Goal: Task Accomplishment & Management: Manage account settings

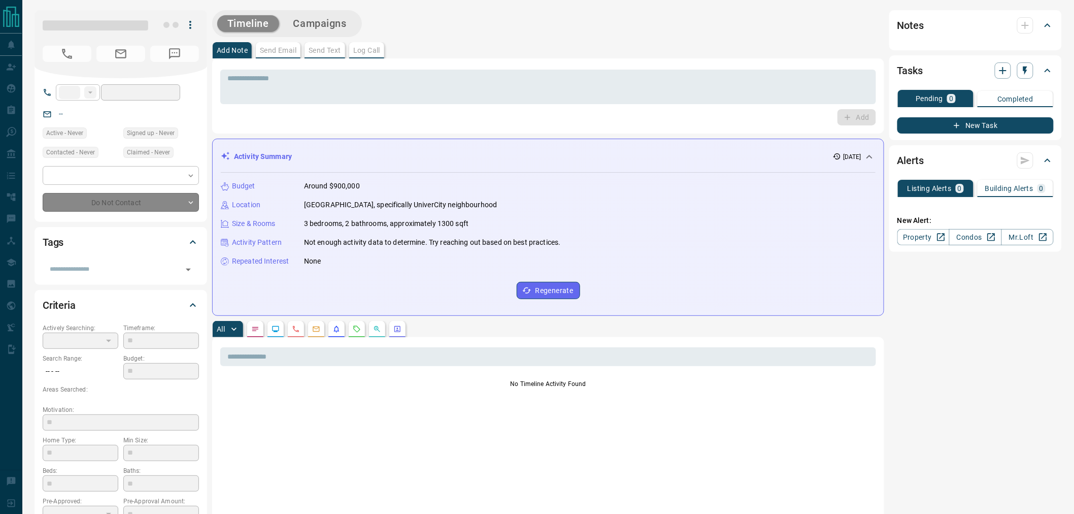
type input "**"
type input "**********"
type input "*"
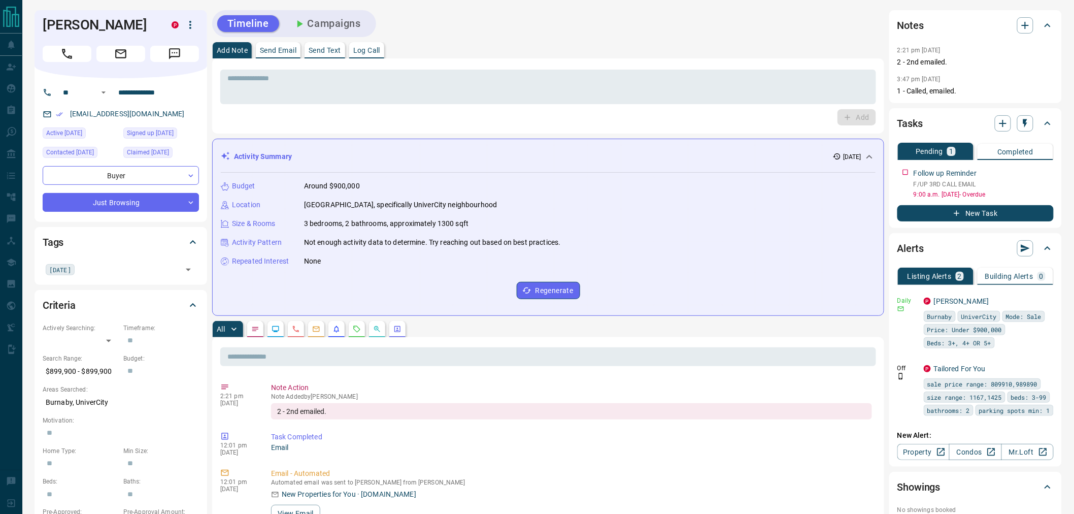
click at [317, 27] on button "Campaigns" at bounding box center [327, 23] width 88 height 17
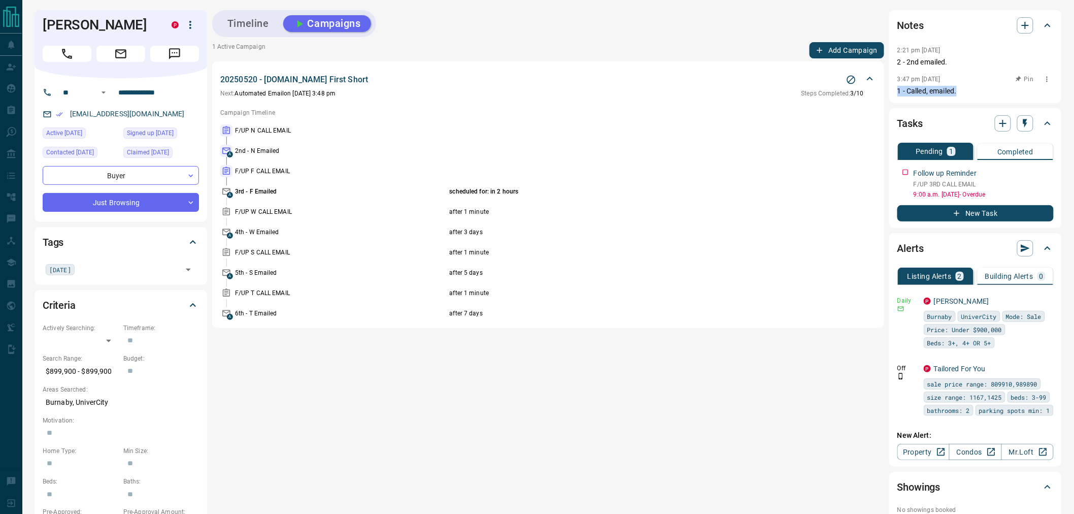
drag, startPoint x: 958, startPoint y: 94, endPoint x: 898, endPoint y: 94, distance: 60.4
click at [898, 94] on p "1 - Called, emailed." at bounding box center [976, 91] width 156 height 11
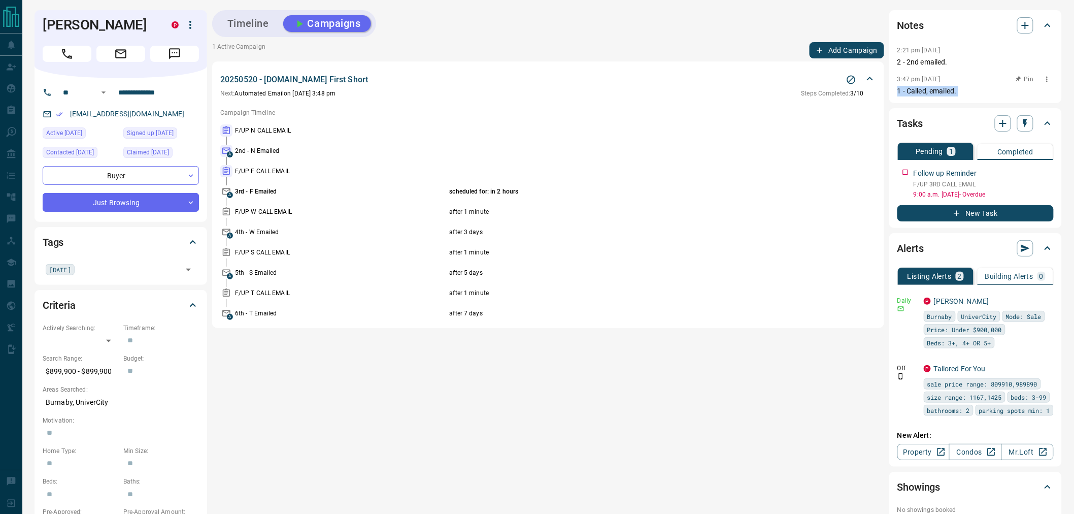
click at [898, 94] on p "1 - Called, emailed." at bounding box center [976, 91] width 156 height 11
drag, startPoint x: 281, startPoint y: 149, endPoint x: 235, endPoint y: 150, distance: 46.7
click at [235, 150] on p "2nd - N Emailed" at bounding box center [341, 150] width 212 height 9
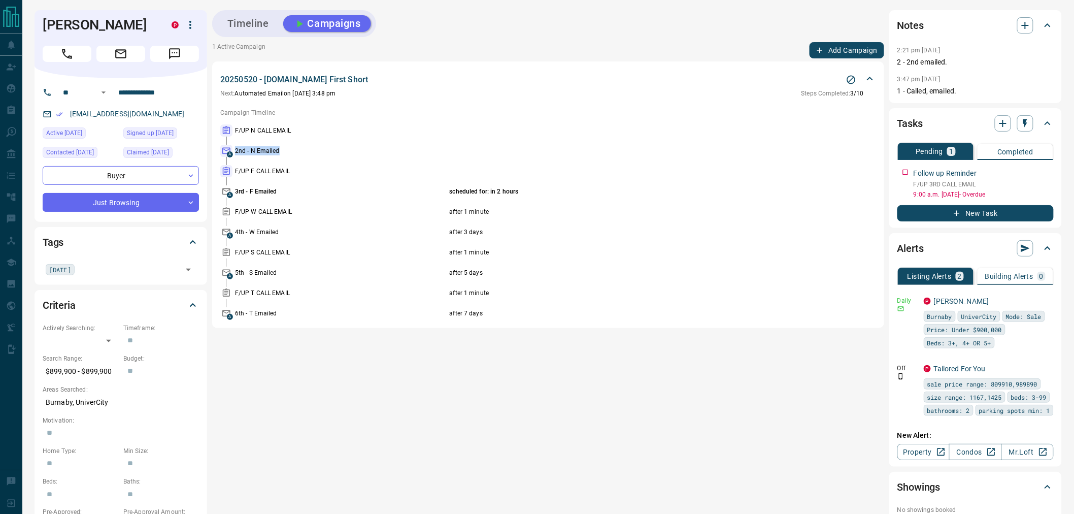
click at [236, 150] on p "2nd - N Emailed" at bounding box center [341, 150] width 212 height 9
drag, startPoint x: 237, startPoint y: 149, endPoint x: 310, endPoint y: 149, distance: 73.6
click at [310, 149] on p "2nd - N Emailed" at bounding box center [341, 150] width 212 height 9
click at [274, 151] on p "2nd - N Emailed" at bounding box center [341, 150] width 212 height 9
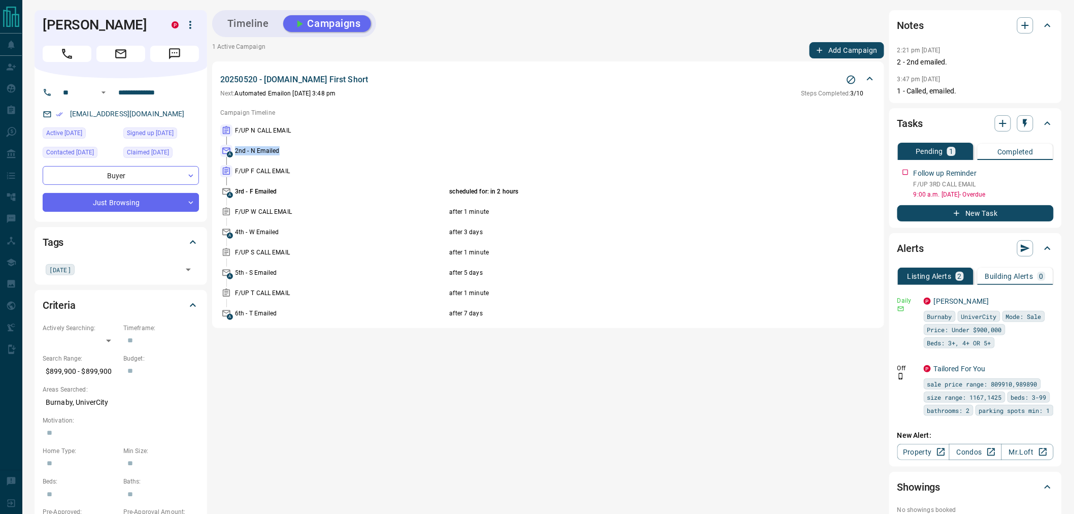
click at [274, 151] on p "2nd - N Emailed" at bounding box center [341, 150] width 212 height 9
drag, startPoint x: 899, startPoint y: 64, endPoint x: 953, endPoint y: 62, distance: 54.9
click at [953, 62] on p "2 - 2nd emailed." at bounding box center [976, 62] width 156 height 11
click at [1022, 27] on icon "button" at bounding box center [1025, 25] width 12 height 12
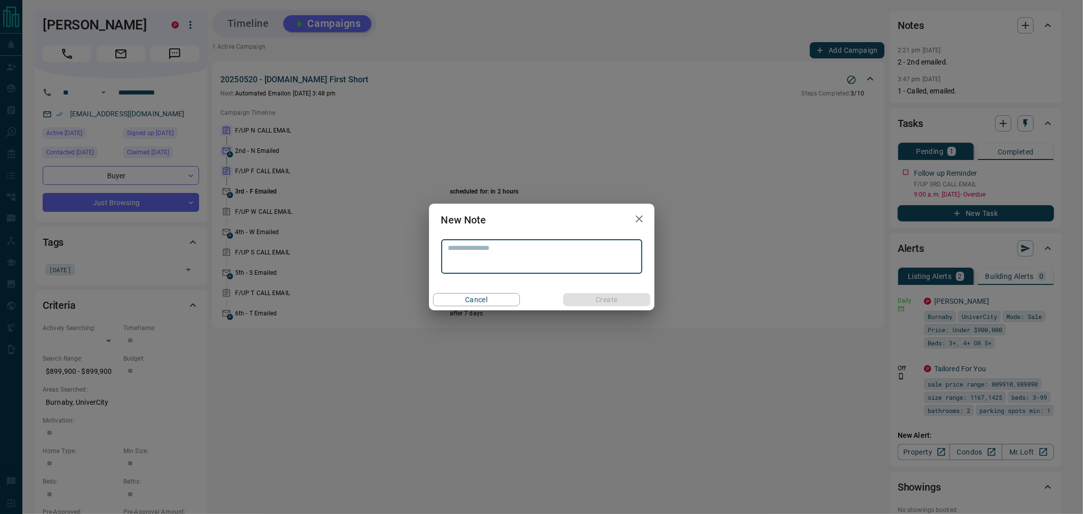
click at [642, 222] on icon "button" at bounding box center [639, 219] width 12 height 12
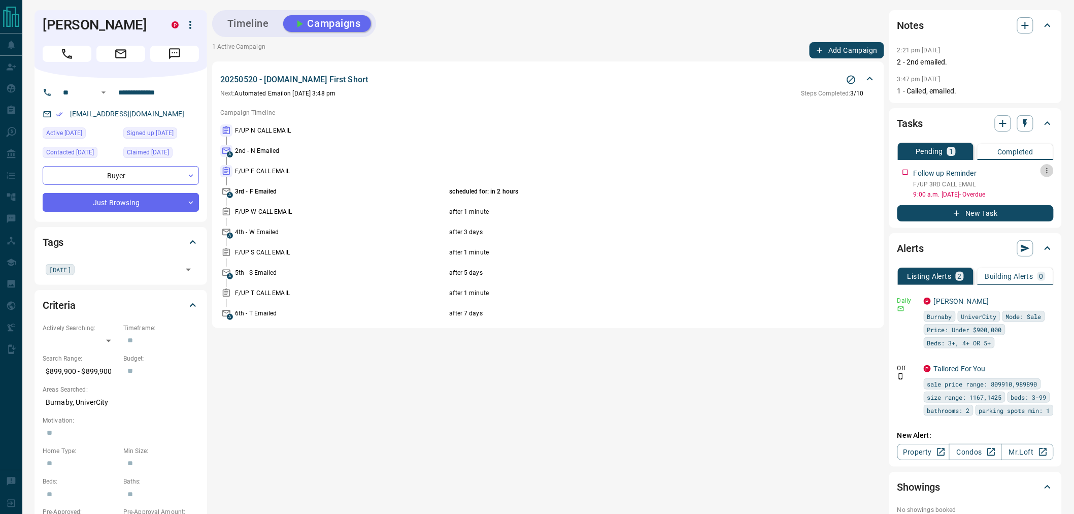
click at [1046, 173] on icon "button" at bounding box center [1047, 171] width 8 height 8
click at [1025, 189] on li "Edit" at bounding box center [1032, 189] width 45 height 15
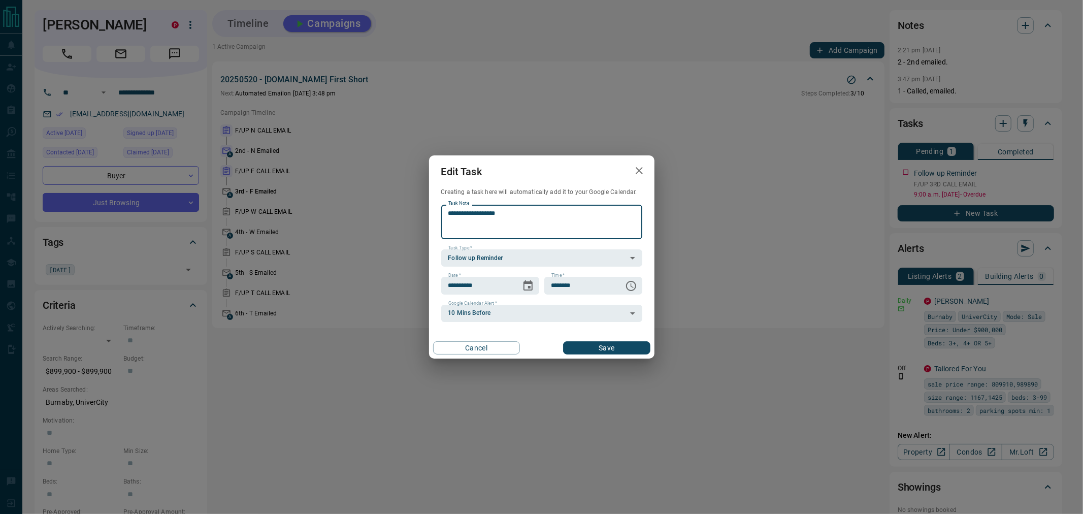
click at [640, 171] on icon "button" at bounding box center [639, 170] width 7 height 7
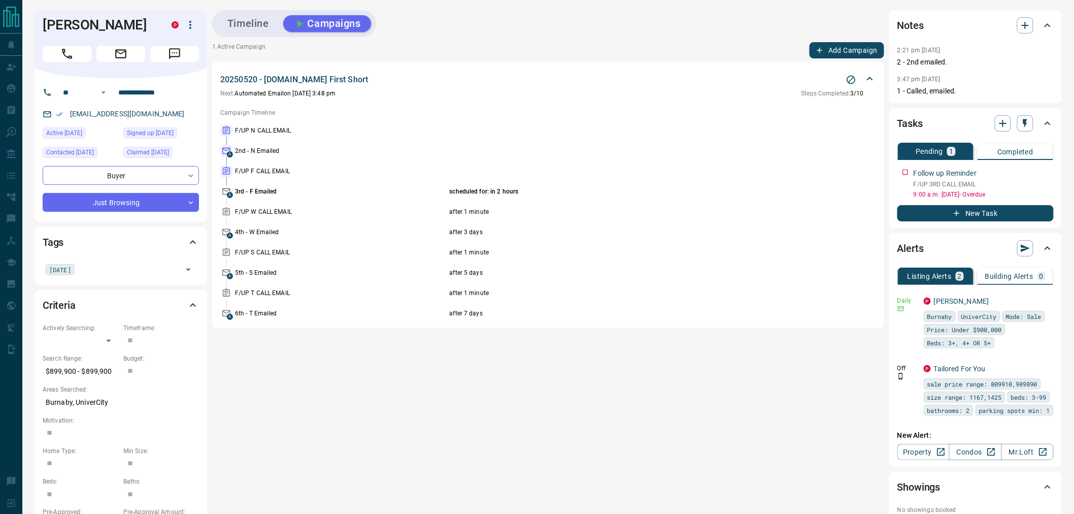
click at [255, 193] on p "3rd - F Emailed" at bounding box center [341, 191] width 212 height 9
click at [511, 190] on p "scheduled for: in 2 hours" at bounding box center [626, 191] width 353 height 9
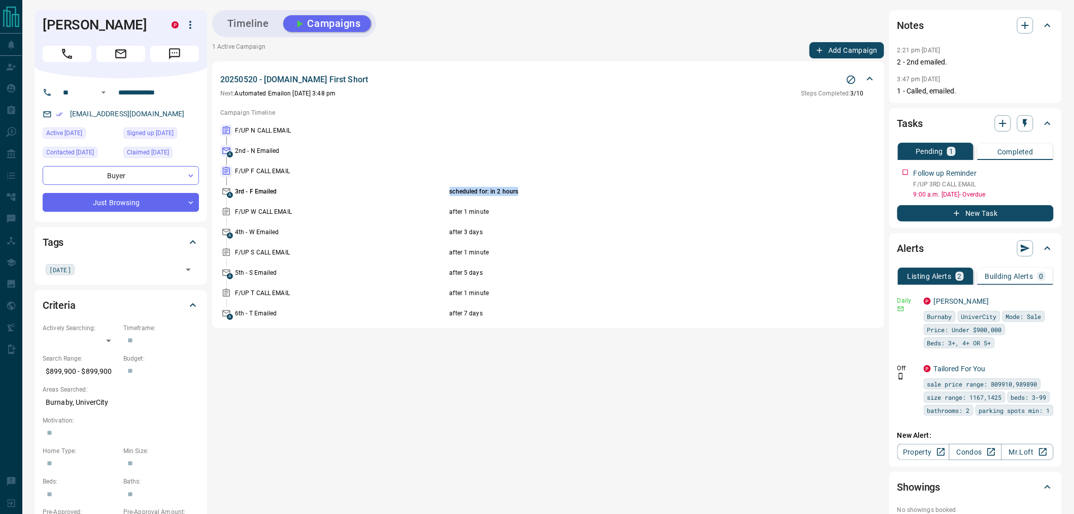
click at [511, 190] on p "scheduled for: in 2 hours" at bounding box center [626, 191] width 353 height 9
click at [1028, 29] on icon "button" at bounding box center [1025, 25] width 12 height 12
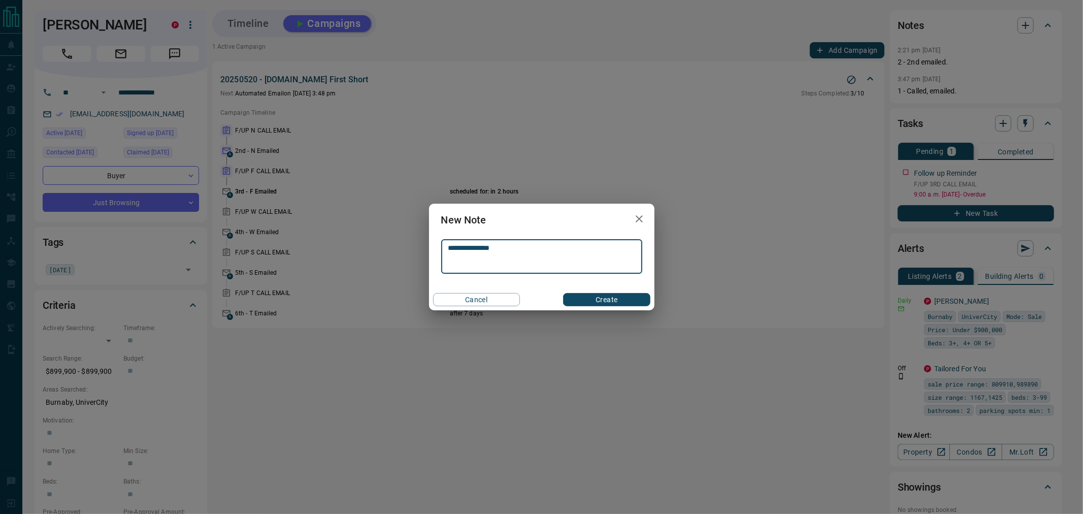
type textarea "**********"
click at [607, 300] on button "Create" at bounding box center [606, 299] width 87 height 13
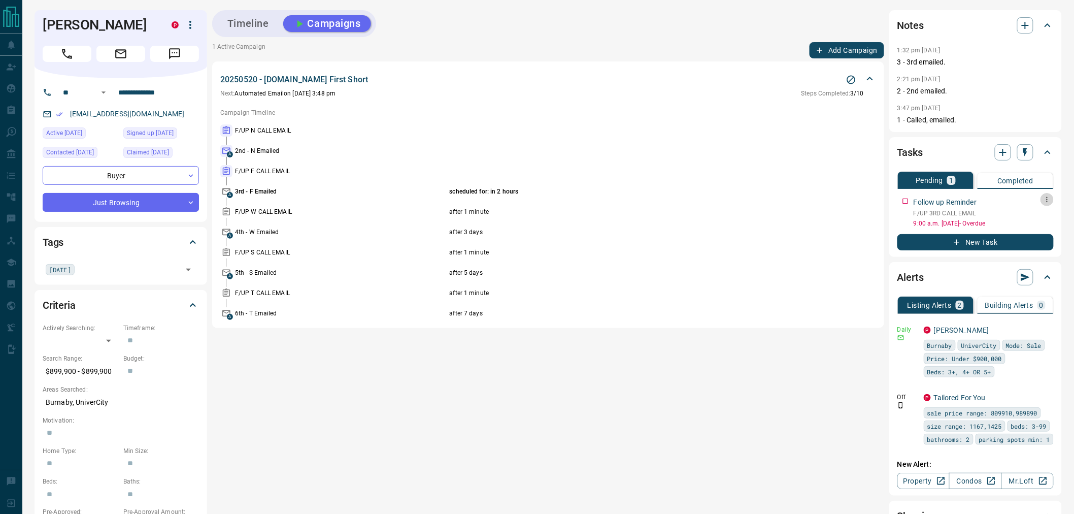
click at [1046, 200] on icon "button" at bounding box center [1047, 199] width 8 height 8
click at [1039, 216] on li "Edit" at bounding box center [1032, 218] width 45 height 15
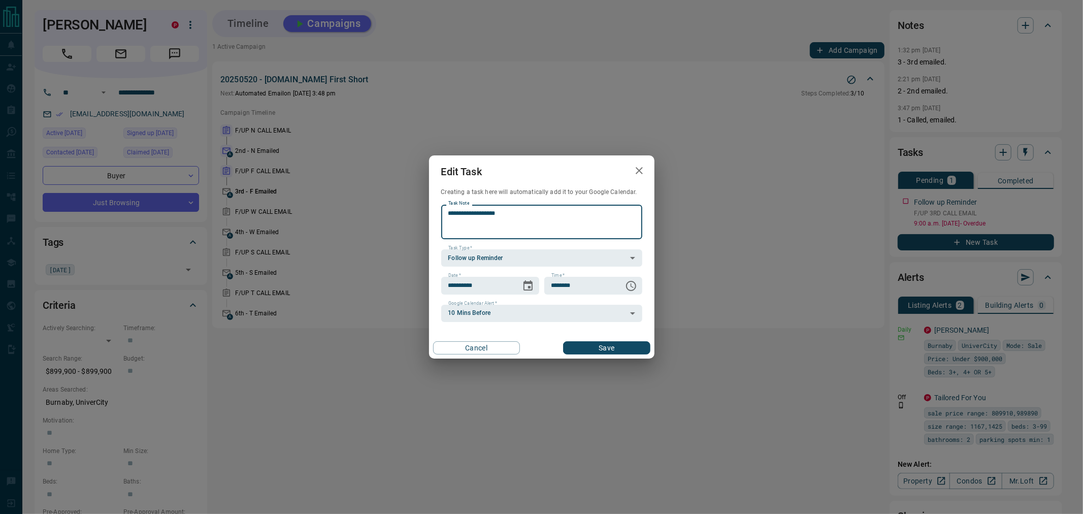
click at [474, 214] on textarea "**********" at bounding box center [541, 222] width 187 height 26
type textarea "**********"
click at [534, 287] on icon "Choose date, selected date is Oct 15, 2025" at bounding box center [528, 286] width 12 height 12
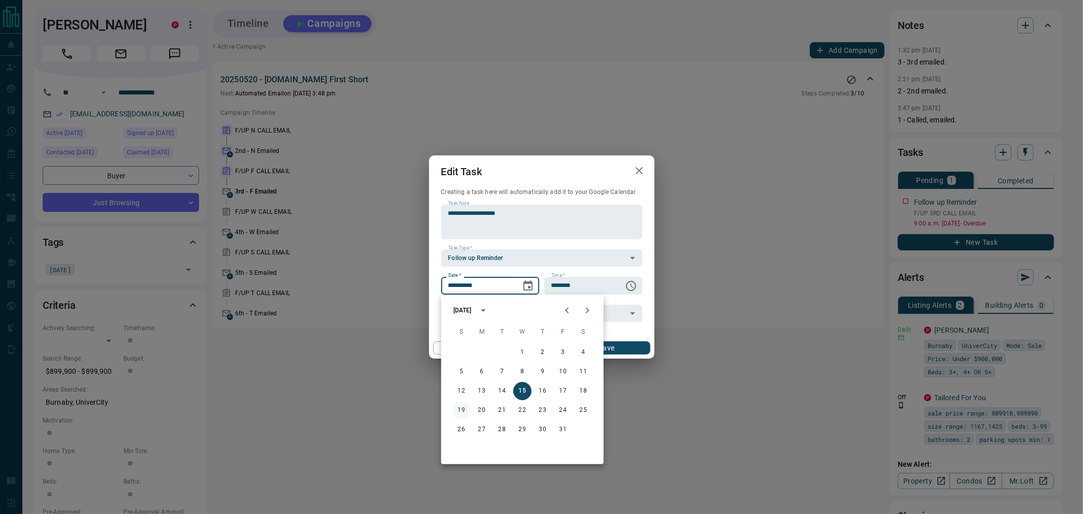
click at [464, 412] on button "19" at bounding box center [461, 410] width 18 height 18
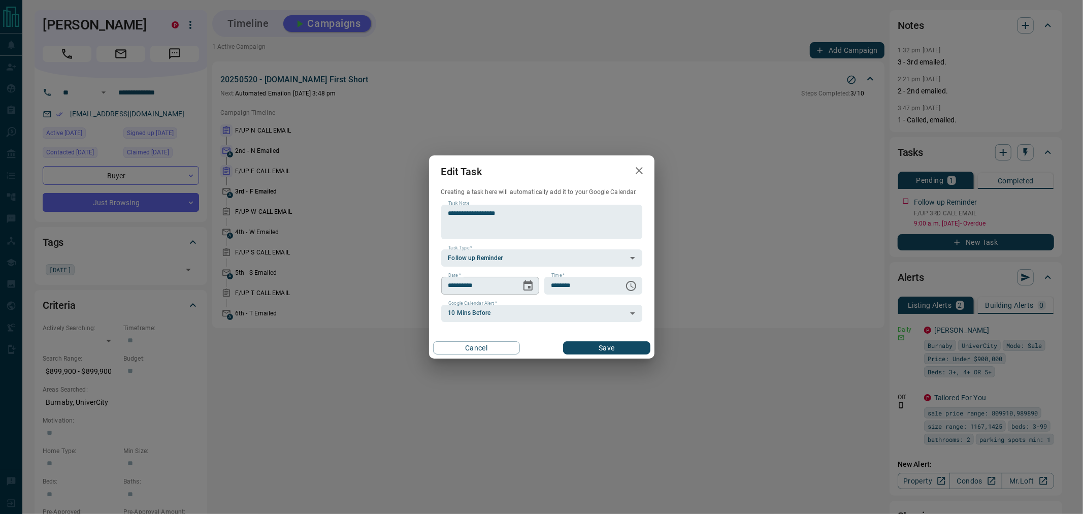
click at [527, 290] on icon "Choose date, selected date is Oct 19, 2025" at bounding box center [527, 285] width 9 height 10
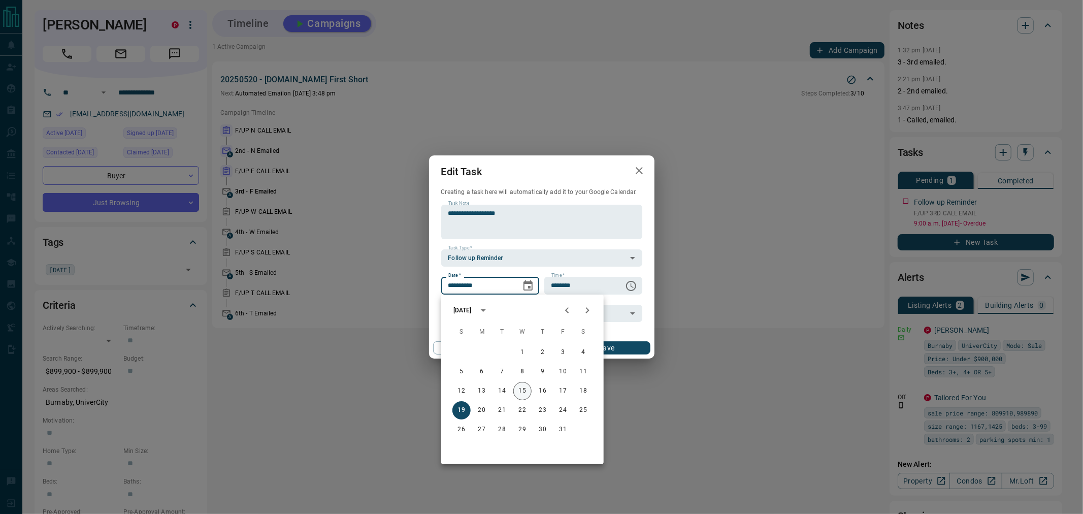
click at [523, 389] on button "15" at bounding box center [522, 391] width 18 height 18
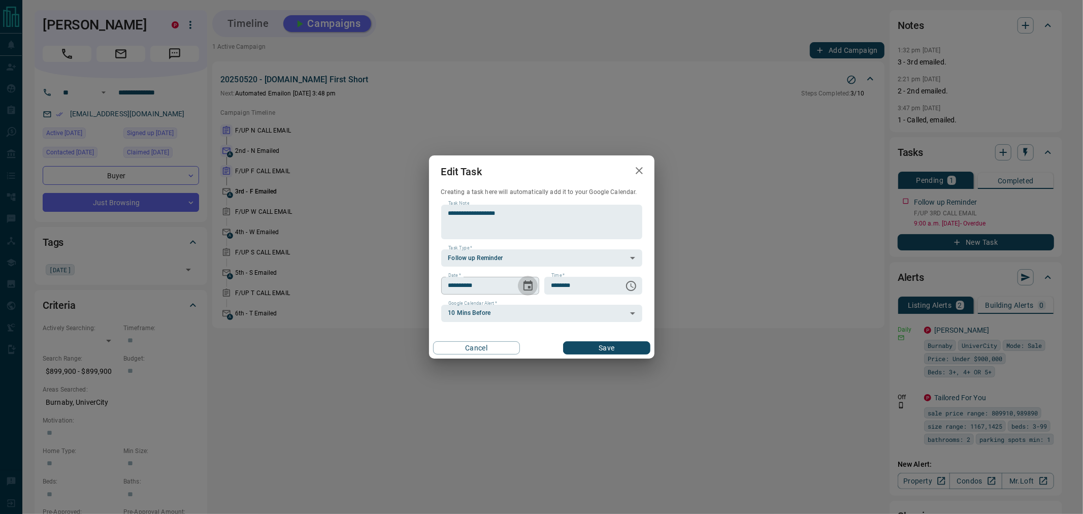
click at [527, 283] on icon "Choose date, selected date is Oct 15, 2025" at bounding box center [527, 285] width 9 height 10
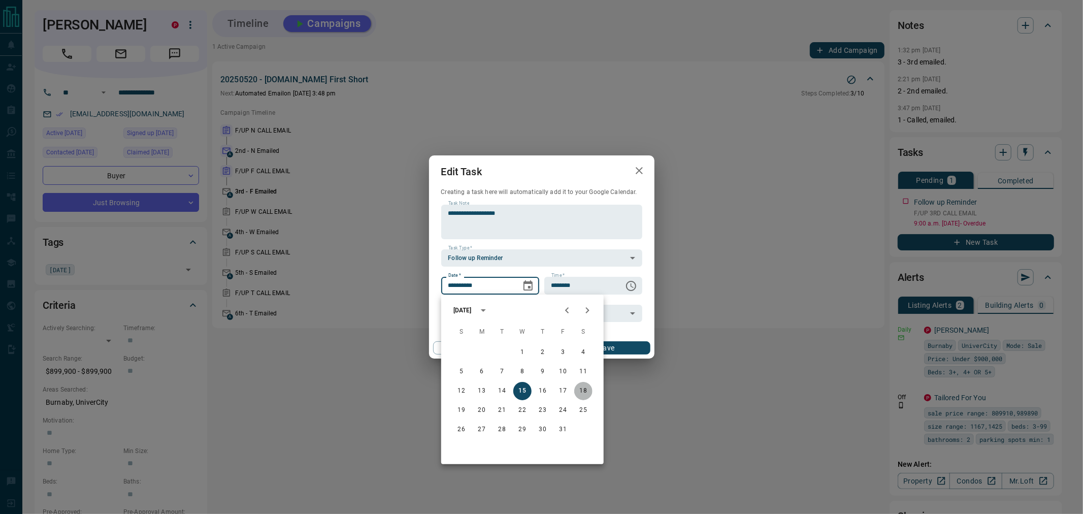
click at [587, 389] on button "18" at bounding box center [583, 391] width 18 height 18
type input "**********"
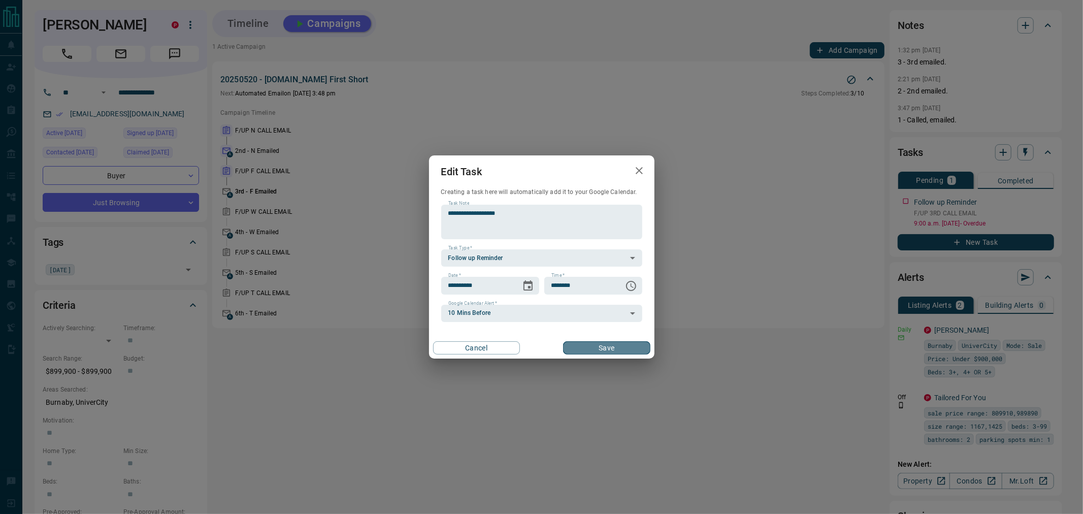
click at [590, 349] on button "Save" at bounding box center [606, 347] width 87 height 13
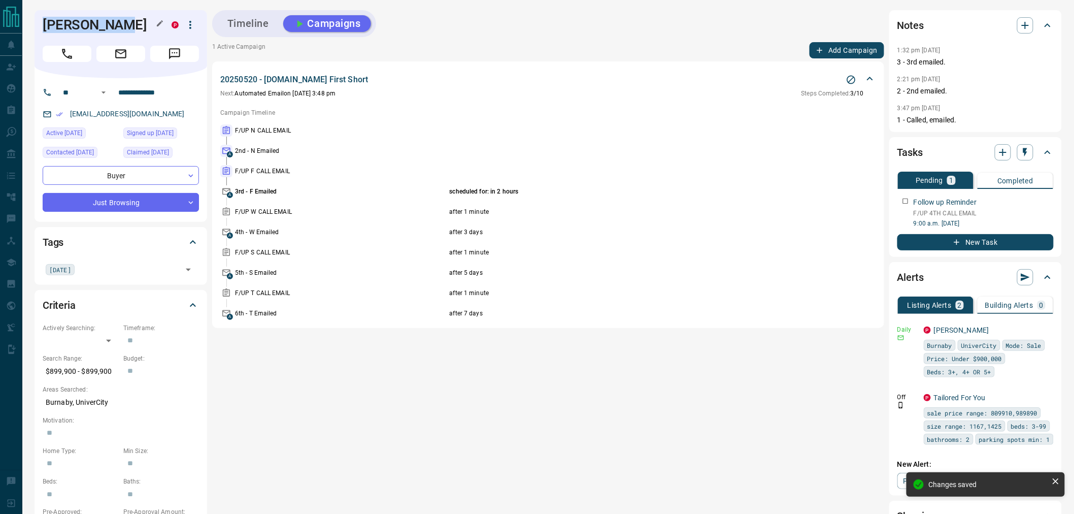
drag, startPoint x: 113, startPoint y: 29, endPoint x: 44, endPoint y: 29, distance: 69.6
click at [44, 29] on h1 "[PERSON_NAME]" at bounding box center [100, 25] width 114 height 16
